Goal: Information Seeking & Learning: Learn about a topic

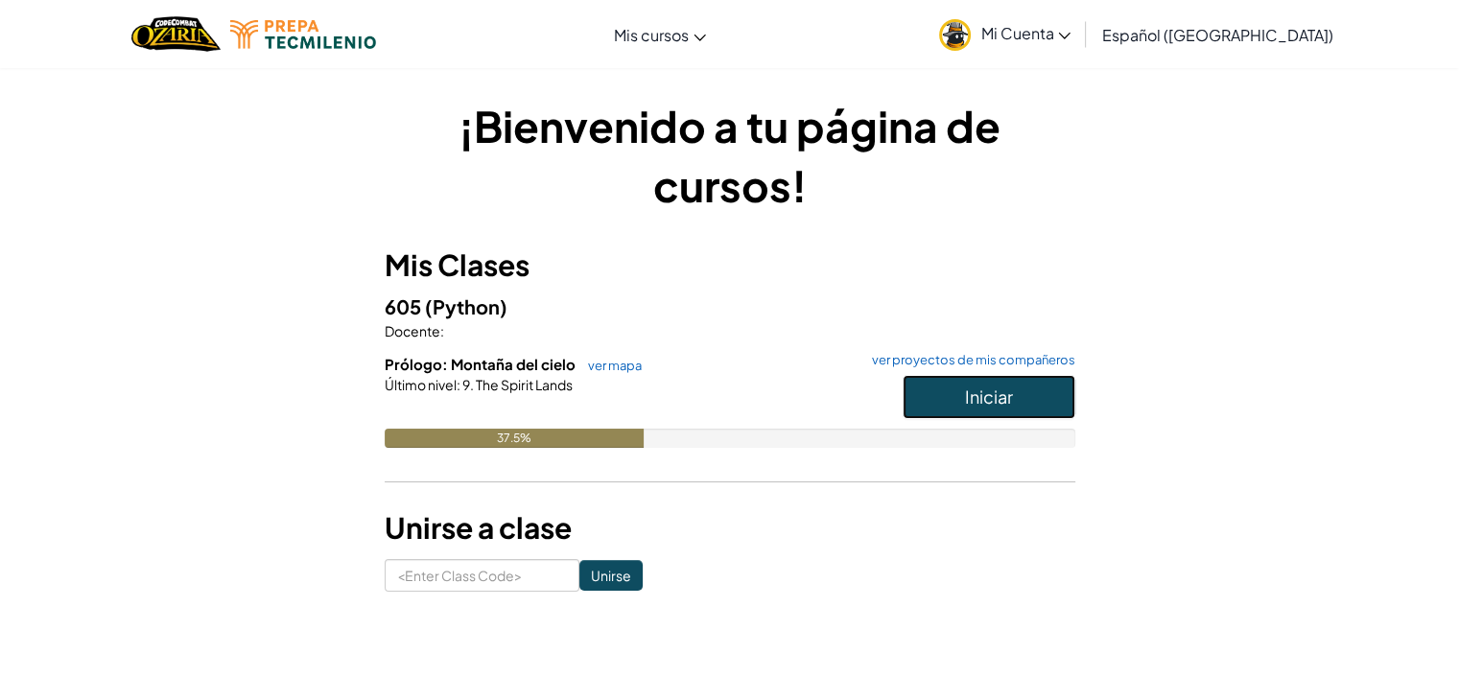
click at [977, 389] on span "Iniciar" at bounding box center [989, 397] width 48 height 22
click at [967, 398] on span "Iniciar" at bounding box center [989, 397] width 48 height 22
click at [978, 410] on button "Iniciar" at bounding box center [989, 397] width 173 height 44
click at [980, 408] on button "Iniciar" at bounding box center [989, 397] width 173 height 44
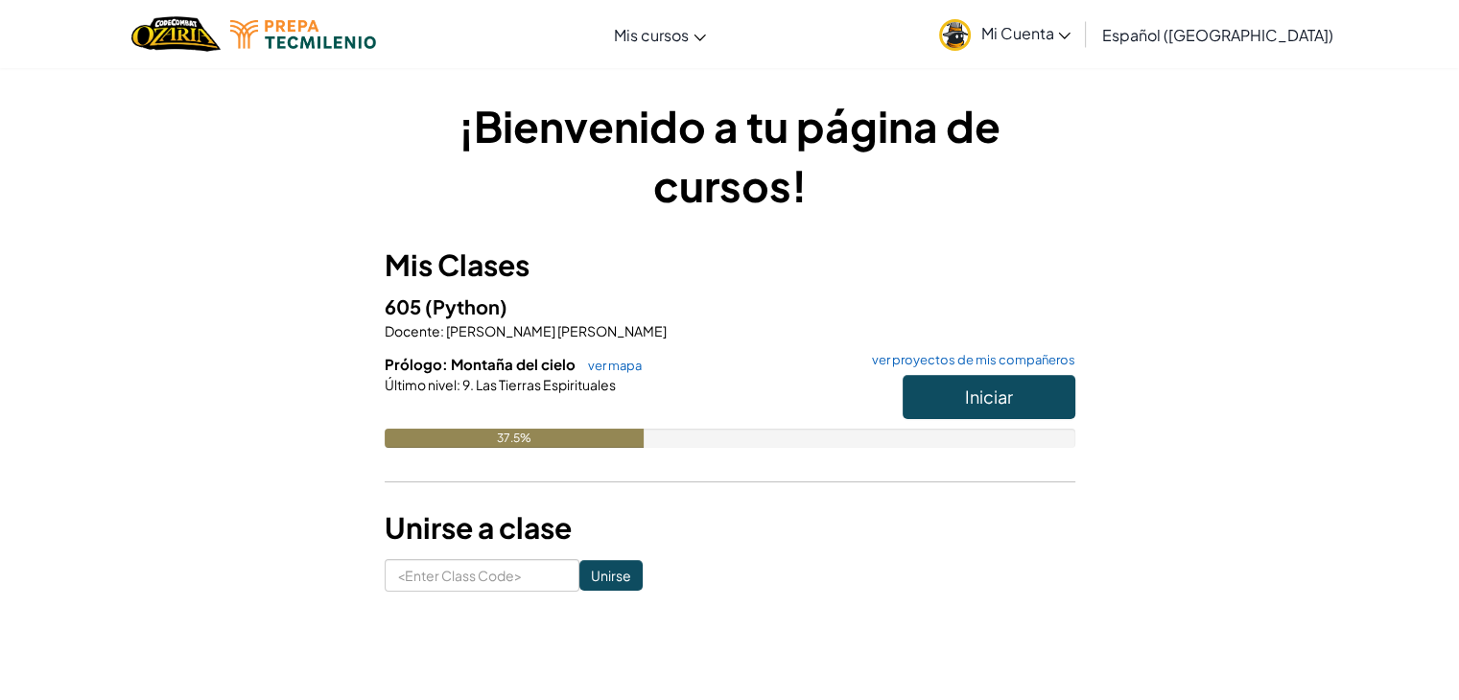
drag, startPoint x: 863, startPoint y: 298, endPoint x: 768, endPoint y: 310, distance: 95.7
click at [862, 298] on h5 "605 (Python)" at bounding box center [730, 307] width 691 height 30
click at [612, 373] on h6 "Prólogo: Montaña del cielo ver mapa ver proyectos de mis compañeros" at bounding box center [730, 364] width 691 height 21
click at [614, 368] on link "ver mapa" at bounding box center [609, 365] width 63 height 15
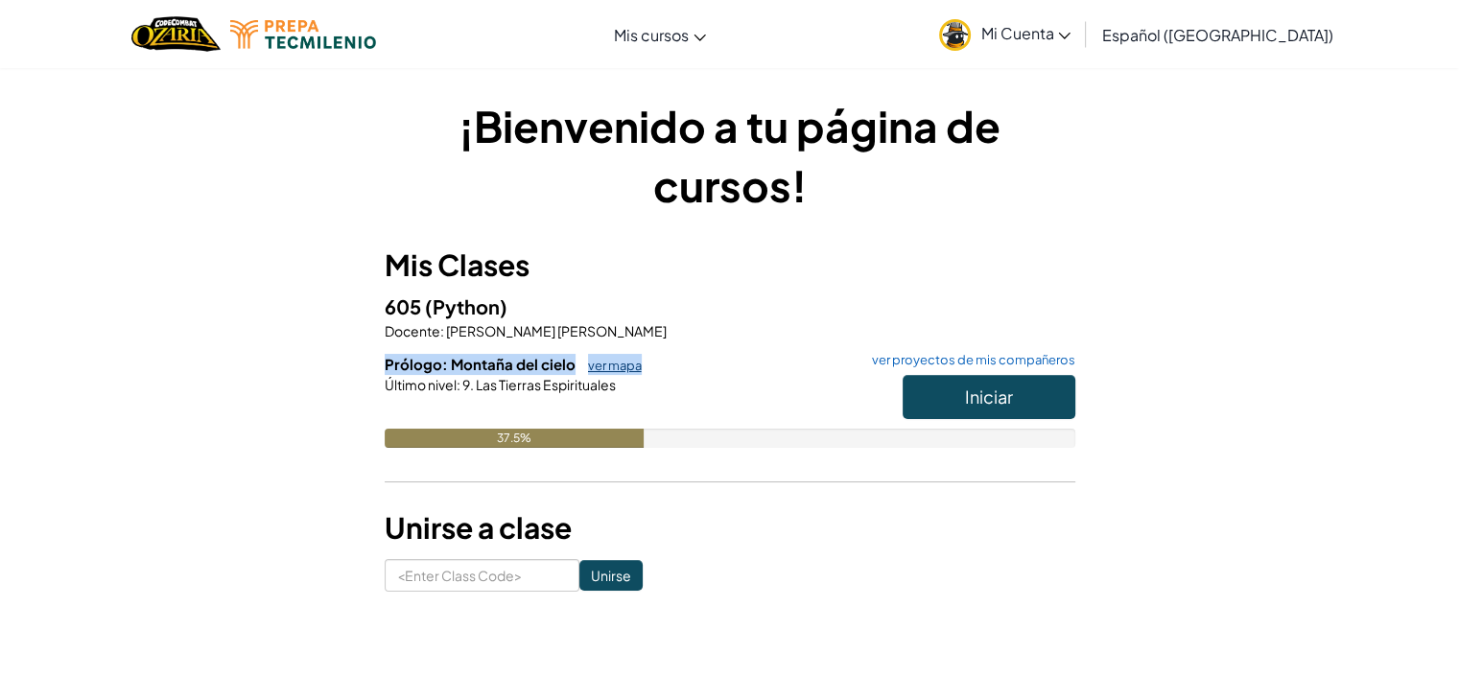
click at [614, 368] on link "ver mapa" at bounding box center [609, 365] width 63 height 15
click at [634, 363] on link "ver mapa" at bounding box center [609, 365] width 63 height 15
click at [629, 366] on link "ver mapa" at bounding box center [609, 365] width 63 height 15
click at [860, 300] on h5 "605 (Python)" at bounding box center [730, 307] width 691 height 30
